Goal: Information Seeking & Learning: Learn about a topic

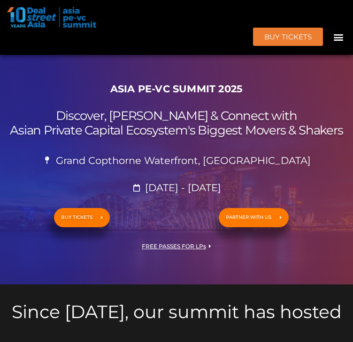
click at [333, 32] on icon "Menu Toggle" at bounding box center [338, 37] width 10 height 10
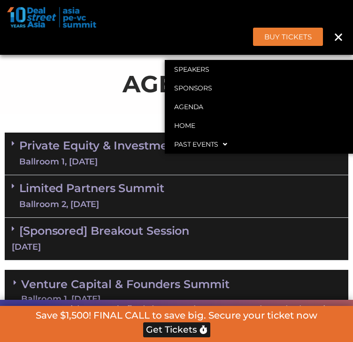
scroll to position [527, 0]
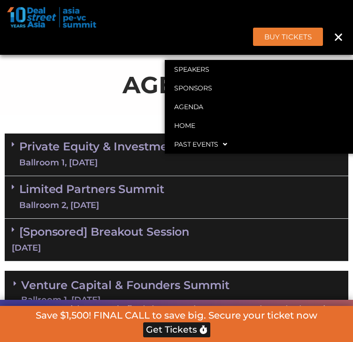
click at [14, 148] on icon at bounding box center [13, 145] width 3 height 8
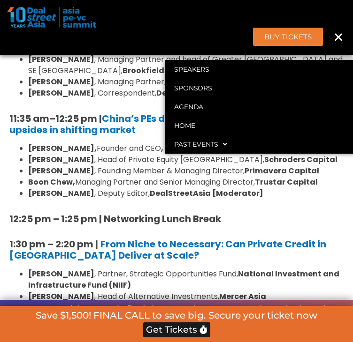
scroll to position [953, 0]
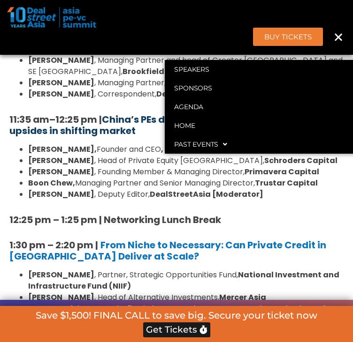
click at [176, 137] on strong "China’s PEs design new playbooks to capture upsides in shifting market" at bounding box center [164, 125] width 310 height 24
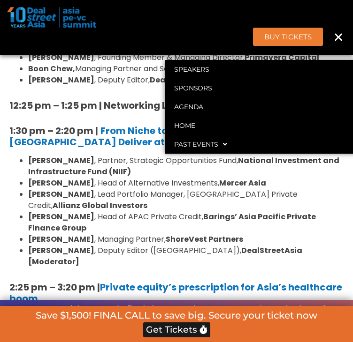
scroll to position [1069, 0]
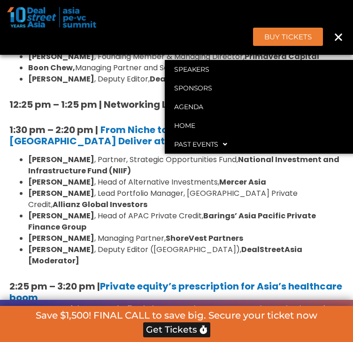
drag, startPoint x: 103, startPoint y: 169, endPoint x: 73, endPoint y: 213, distance: 52.6
click at [73, 176] on strong "National Investment and Infrastructure Fund (NIIF)" at bounding box center [183, 165] width 311 height 22
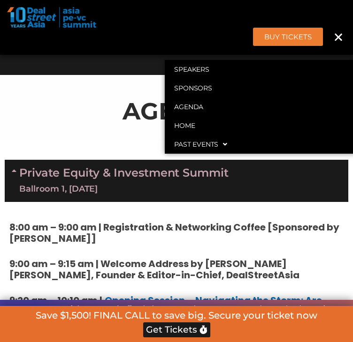
scroll to position [501, 0]
click at [200, 195] on link "Private Equity & Investment Summit Ballroom 1, 10 Sept" at bounding box center [123, 181] width 209 height 28
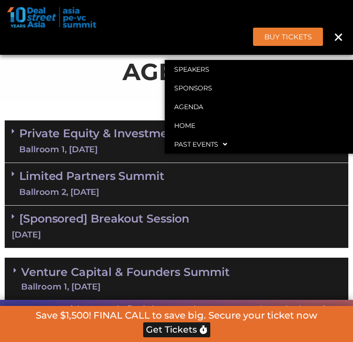
scroll to position [540, 0]
click at [175, 206] on div "Limited Partners Summit Ballroom 2, 10 Sept" at bounding box center [176, 184] width 343 height 43
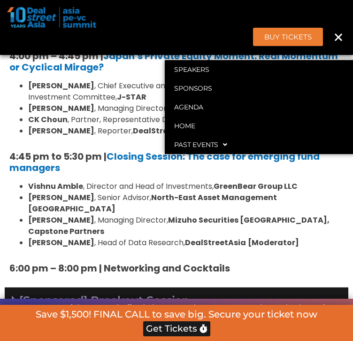
scroll to position [1312, 0]
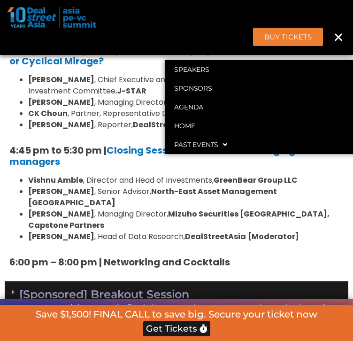
drag, startPoint x: 178, startPoint y: 177, endPoint x: 137, endPoint y: 206, distance: 50.4
click at [137, 206] on li "Sam Robinson , Senior Advisor, North-East Asset Management Singapore" at bounding box center [185, 197] width 315 height 23
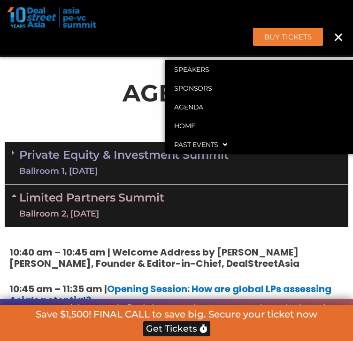
scroll to position [520, 0]
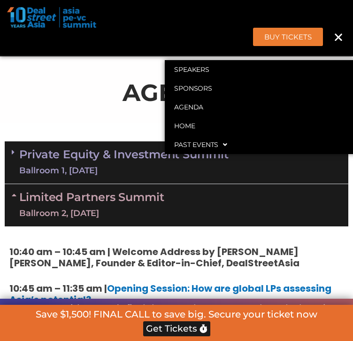
click at [82, 219] on link "Limited Partners Summit Ballroom 2, 10 Sept" at bounding box center [91, 205] width 145 height 28
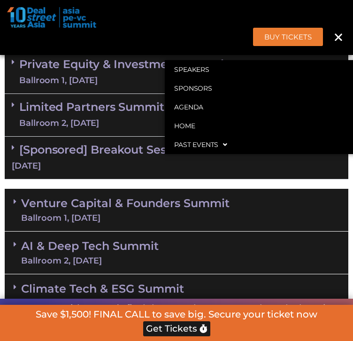
scroll to position [609, 0]
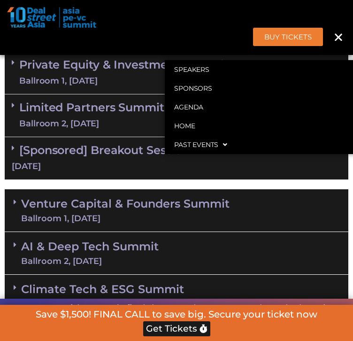
click at [82, 231] on div "Venture Capital & Founders​ Summit Ballroom 1, 11 Sept" at bounding box center [176, 210] width 343 height 43
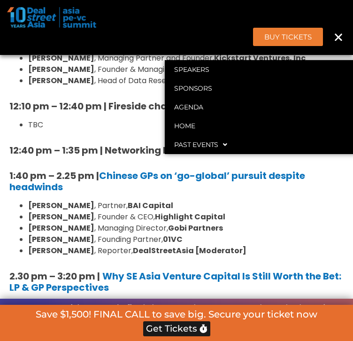
scroll to position [1104, 0]
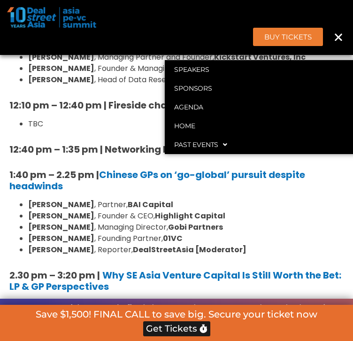
click at [242, 233] on li "Fred Li , Managing Director, Gobi Partners" at bounding box center [185, 226] width 315 height 11
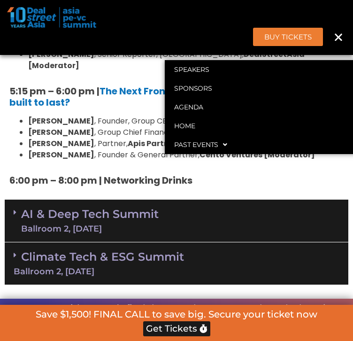
scroll to position [1637, 0]
click at [119, 208] on link "AI & Deep Tech Summit Ballroom 2, 11 Sept" at bounding box center [89, 220] width 137 height 24
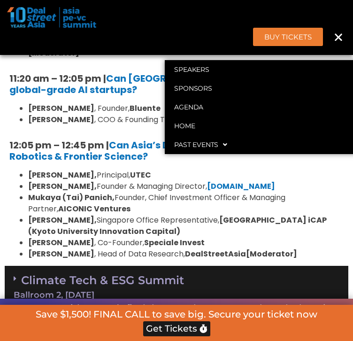
scroll to position [1960, 0]
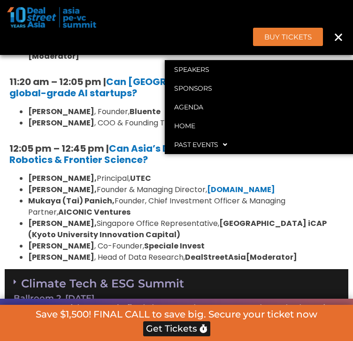
drag, startPoint x: 28, startPoint y: 234, endPoint x: 220, endPoint y: 226, distance: 191.6
click at [220, 226] on ul "Kiran Mysore, Principal, UTEC Aditya Mathur, Founder & Managing Director, Elev8…" at bounding box center [176, 218] width 334 height 90
click at [205, 240] on strong "Speciale Invest" at bounding box center [174, 245] width 61 height 11
click at [209, 240] on li "Vishesh Rajaram , Co-Founder, Speciale Invest" at bounding box center [185, 245] width 315 height 11
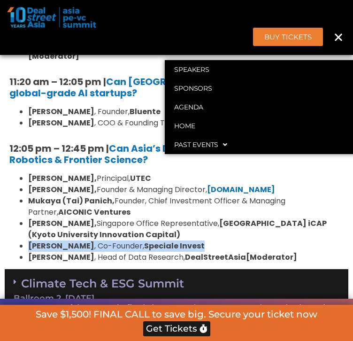
drag, startPoint x: 209, startPoint y: 232, endPoint x: 32, endPoint y: 235, distance: 177.4
click at [31, 240] on li "Vishesh Rajaram , Co-Founder, Speciale Invest" at bounding box center [185, 245] width 315 height 11
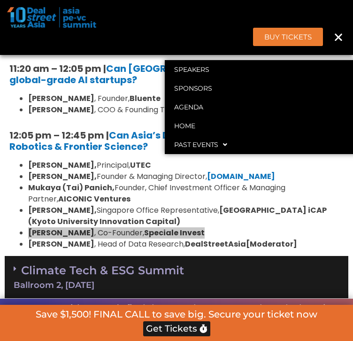
scroll to position [1986, 0]
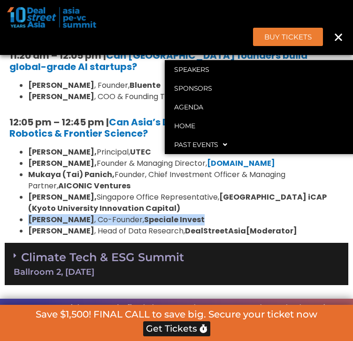
click at [154, 199] on b "Kyoto University & Kyoto iCAP (Kyoto University Innovation Capital)" at bounding box center [177, 202] width 298 height 22
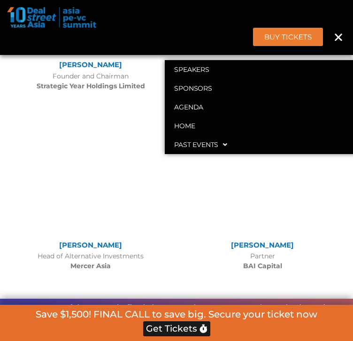
scroll to position [7575, 0]
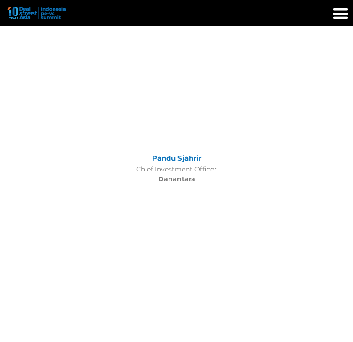
scroll to position [811, 0]
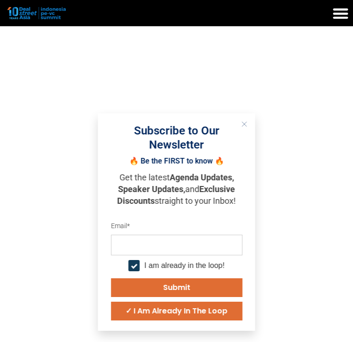
click at [244, 122] on icon "Close" at bounding box center [245, 125] width 6 height 6
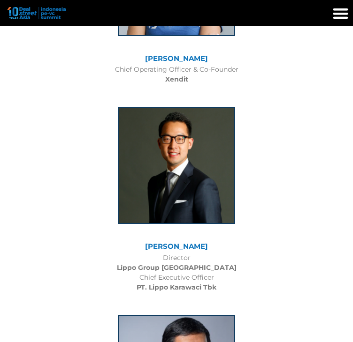
scroll to position [6327, 0]
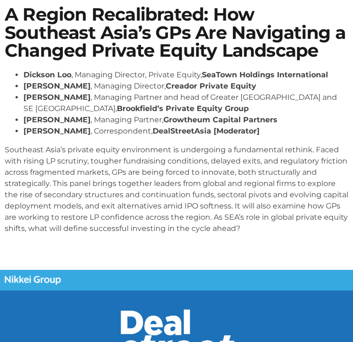
scroll to position [188, 0]
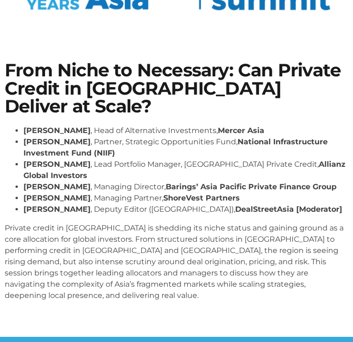
scroll to position [152, 0]
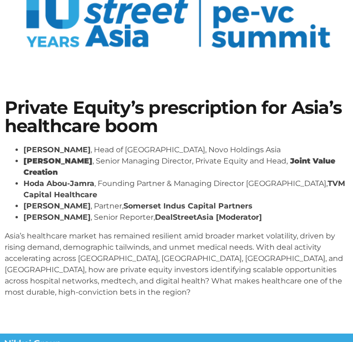
scroll to position [99, 0]
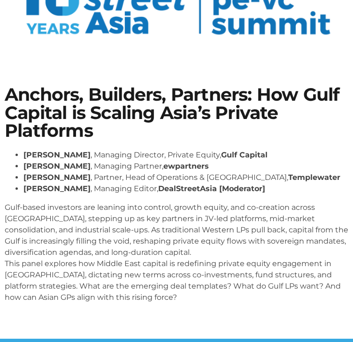
scroll to position [110, 0]
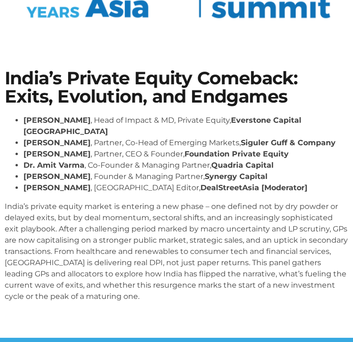
scroll to position [129, 0]
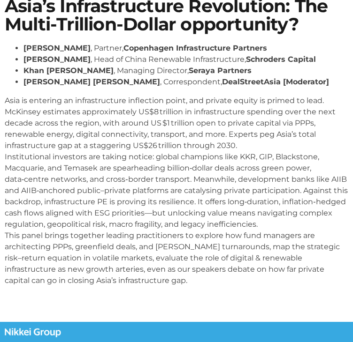
scroll to position [197, 0]
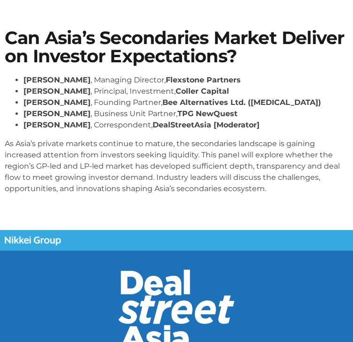
scroll to position [173, 0]
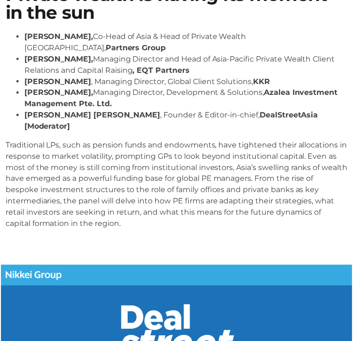
scroll to position [207, 0]
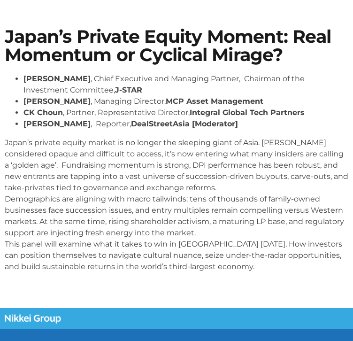
scroll to position [167, 0]
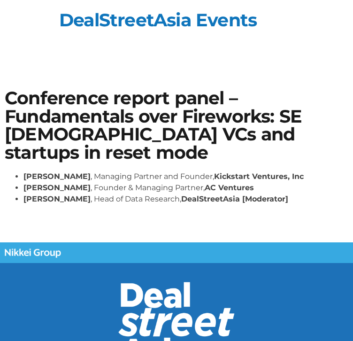
scroll to position [41, 0]
